Goal: Task Accomplishment & Management: Use online tool/utility

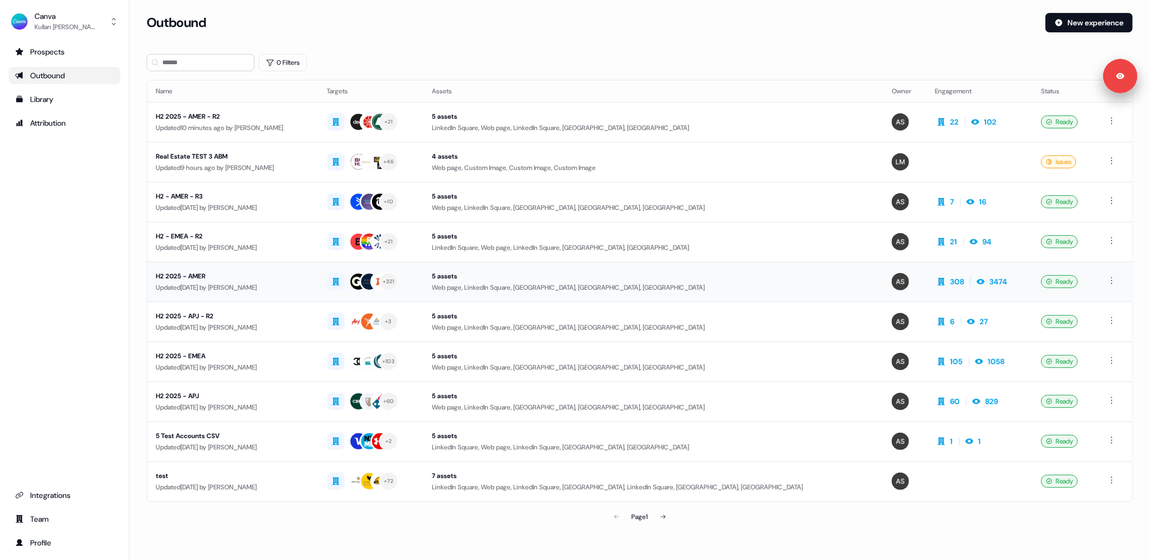
drag, startPoint x: 251, startPoint y: 276, endPoint x: 265, endPoint y: 276, distance: 14.0
click at [265, 276] on div "H2 2025 - AMER" at bounding box center [233, 276] width 154 height 11
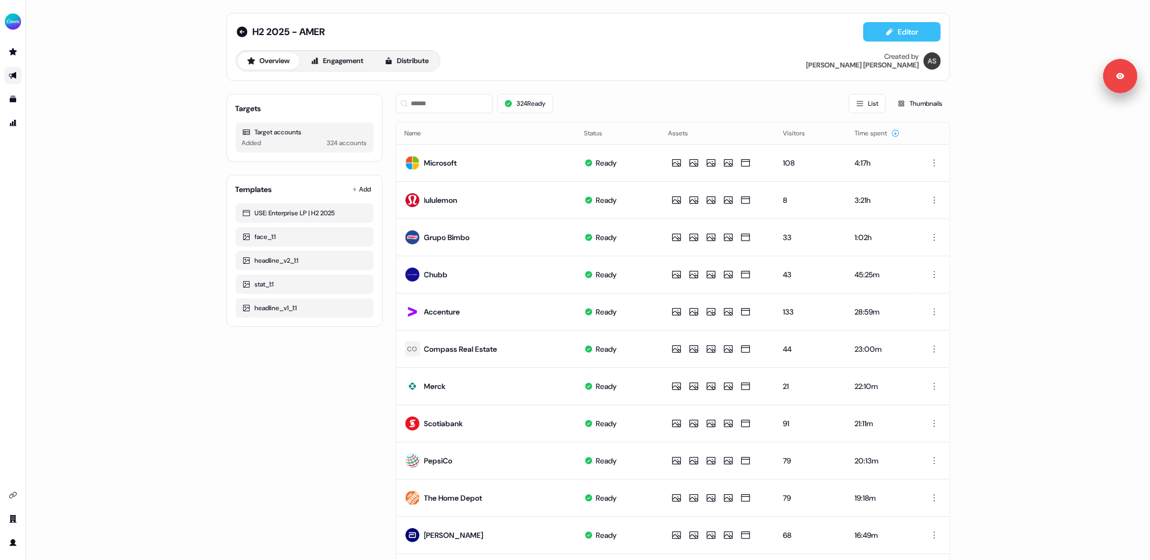
click at [901, 32] on button "Editor" at bounding box center [902, 31] width 78 height 19
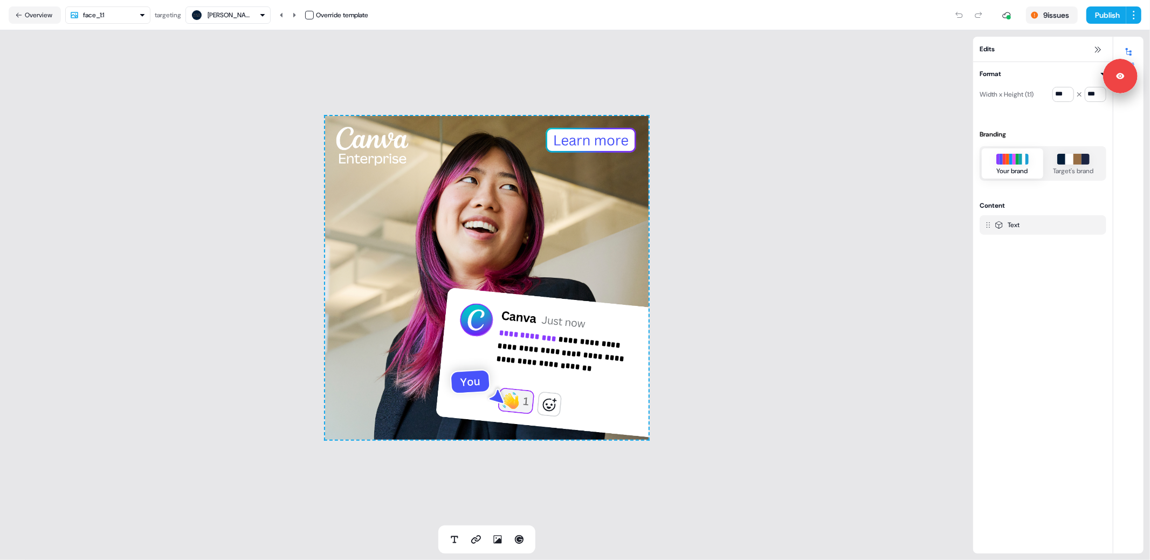
click at [228, 23] on button "[PERSON_NAME] [PERSON_NAME]" at bounding box center [228, 14] width 85 height 17
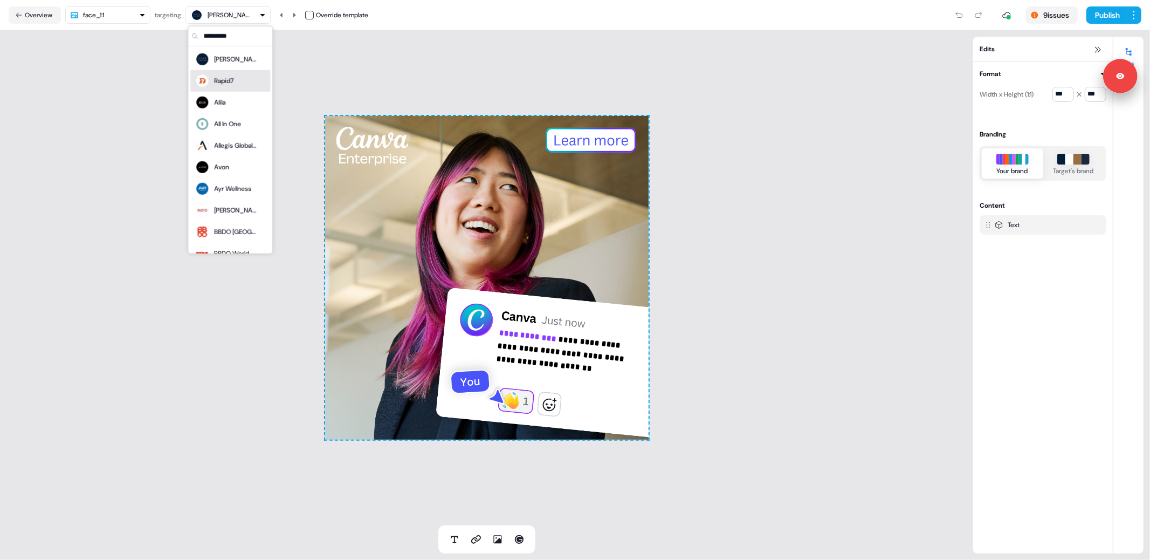
click at [224, 85] on div "Rapid7" at bounding box center [223, 81] width 19 height 11
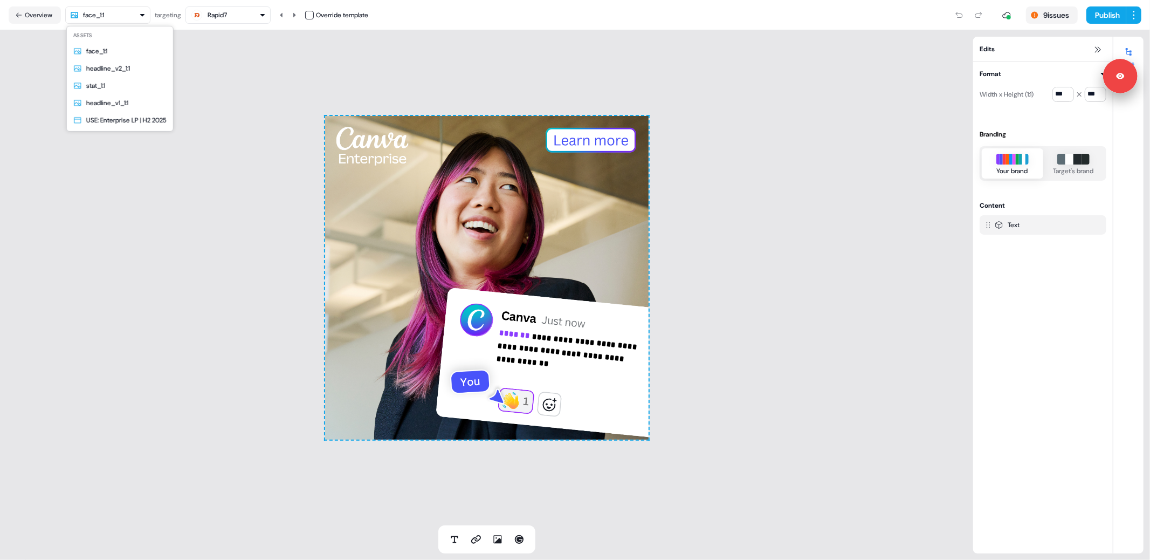
click at [126, 8] on html "**********" at bounding box center [575, 280] width 1150 height 560
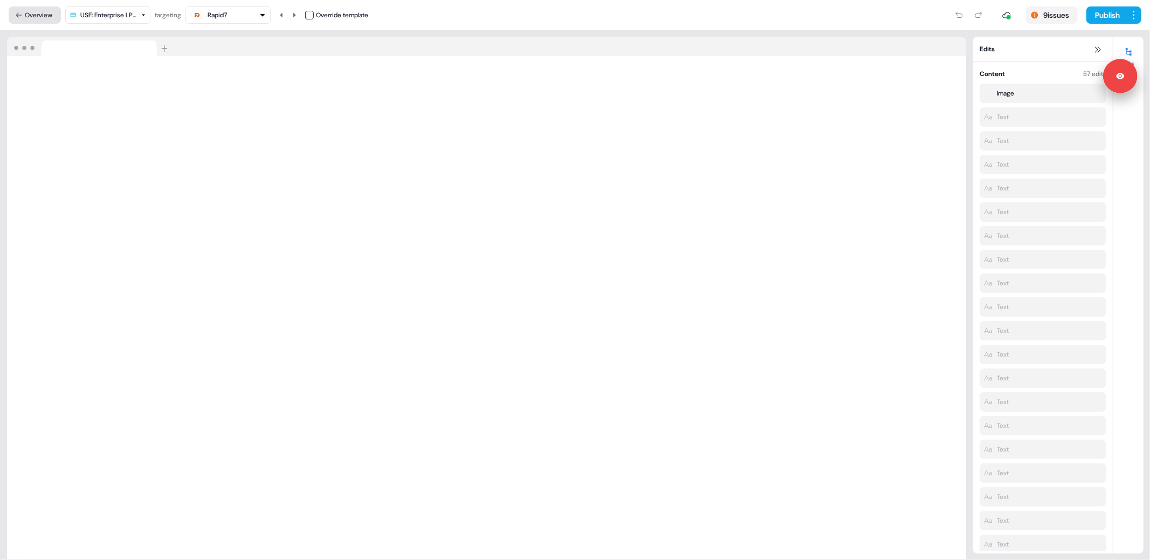
click at [22, 20] on button "Overview" at bounding box center [35, 14] width 52 height 17
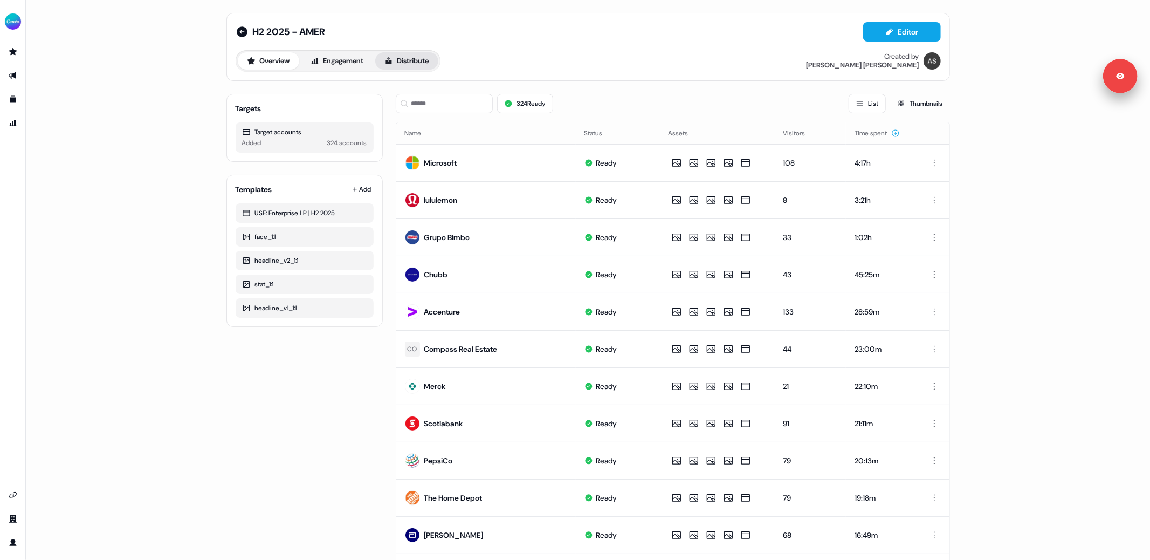
click at [416, 62] on button "Distribute" at bounding box center [406, 60] width 63 height 17
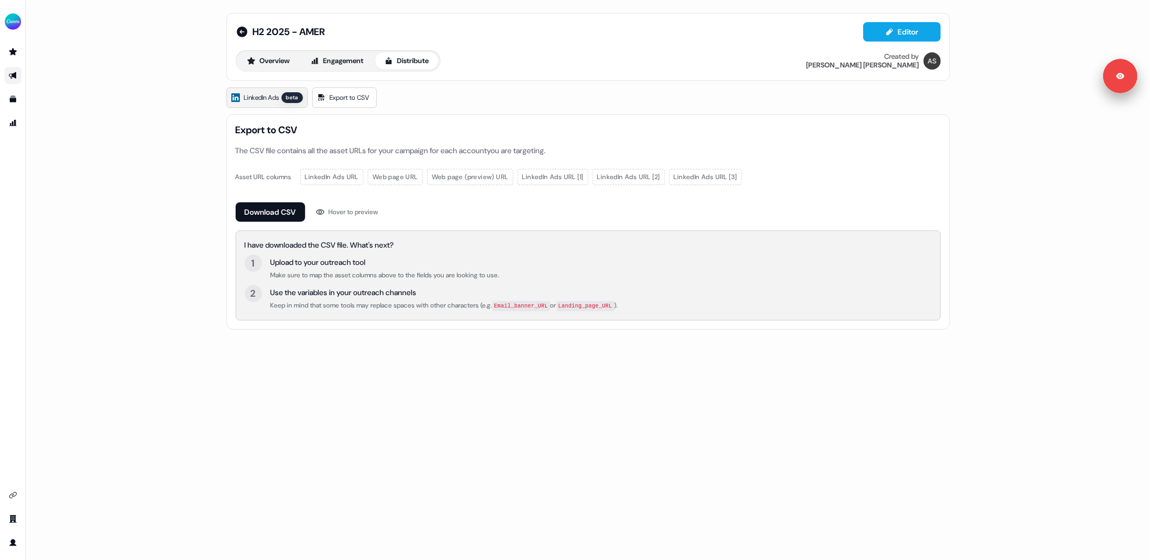
click at [245, 97] on span "LinkedIn Ads" at bounding box center [261, 97] width 35 height 11
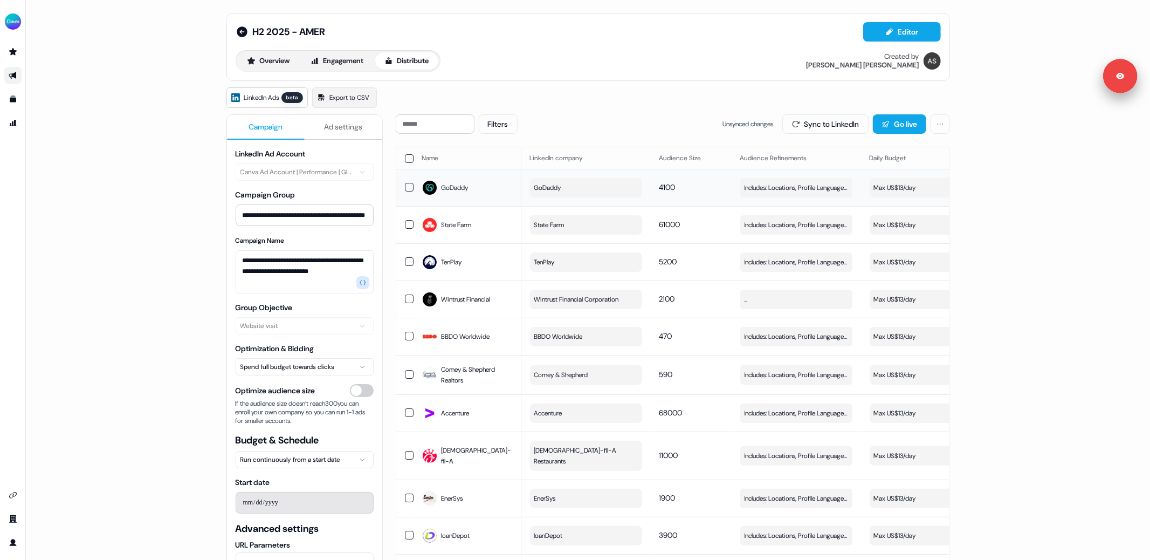
click at [906, 181] on button "Max US$13/day" at bounding box center [926, 187] width 112 height 19
click at [338, 129] on span "Ad settings" at bounding box center [343, 126] width 38 height 11
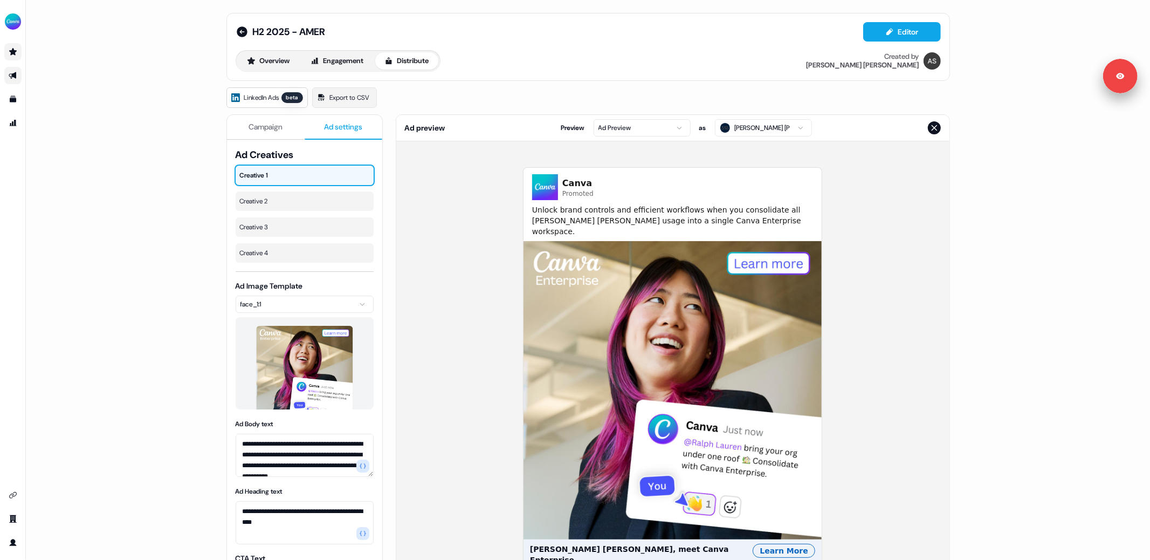
click at [11, 52] on icon "Go to prospects" at bounding box center [13, 51] width 8 height 7
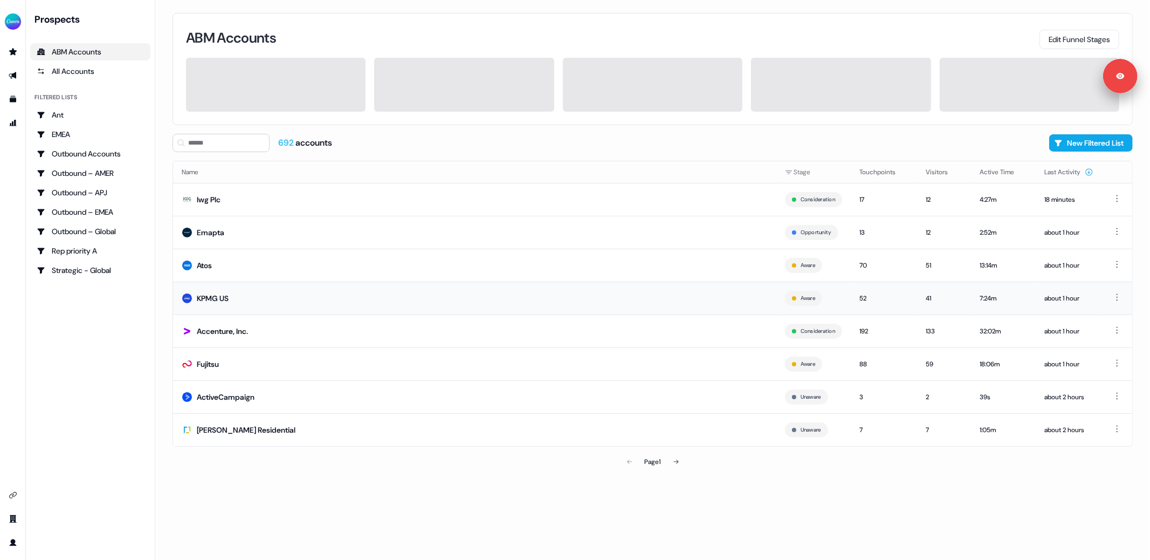
click at [227, 286] on td "KPMG US" at bounding box center [475, 298] width 604 height 33
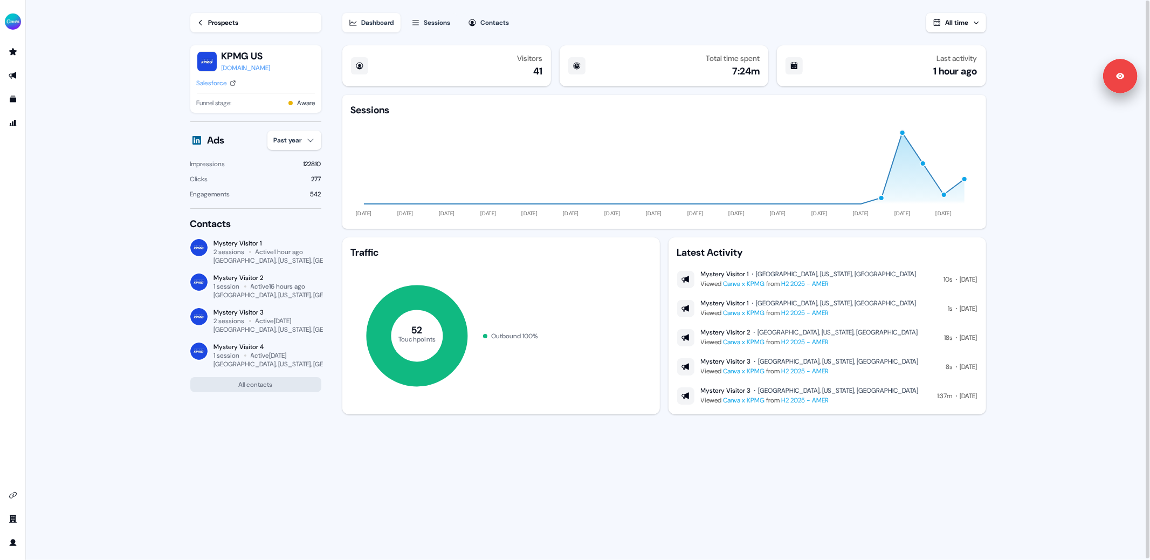
click at [226, 19] on div "Prospects" at bounding box center [224, 22] width 30 height 11
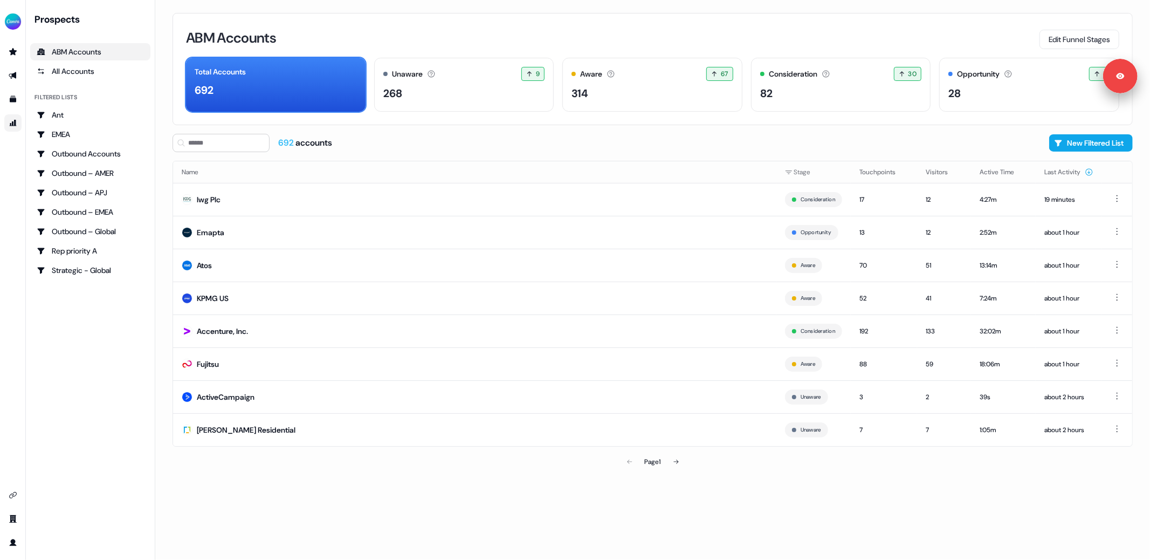
click at [16, 130] on link "Go to attribution" at bounding box center [12, 122] width 17 height 17
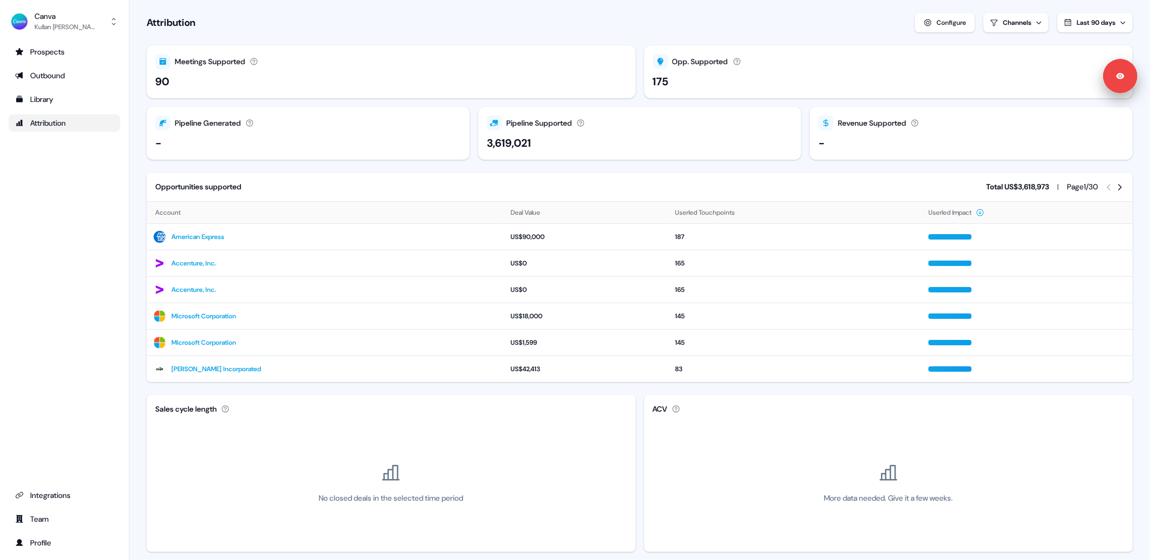
click at [230, 33] on section "Loading... Attribution Configure Channels Last 90 days Meetings Supported Meeti…" at bounding box center [639, 415] width 1021 height 830
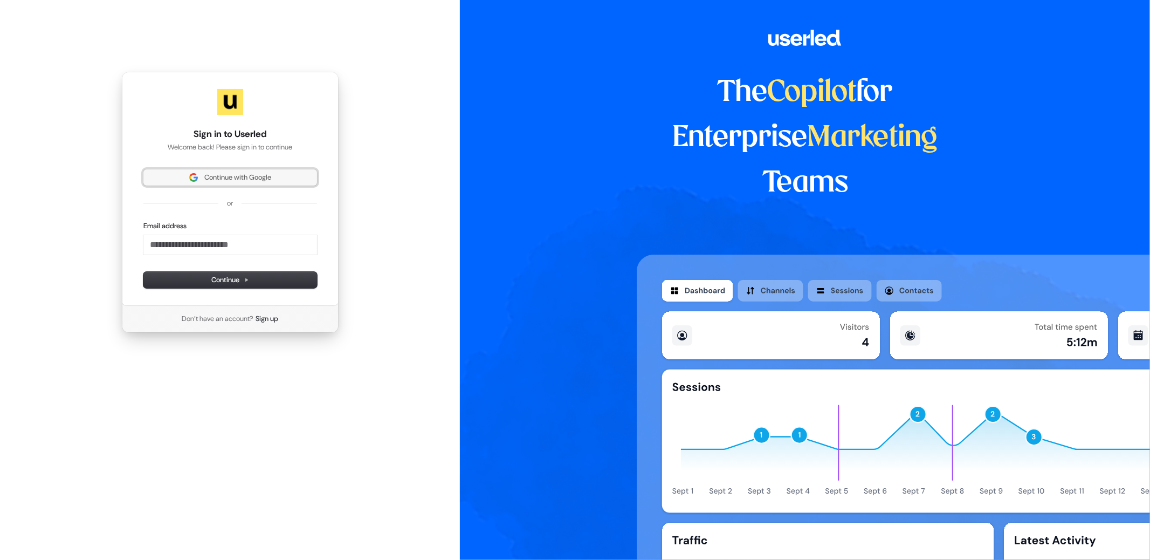
click at [235, 182] on span "Continue with Google" at bounding box center [237, 178] width 67 height 10
